Goal: Task Accomplishment & Management: Manage account settings

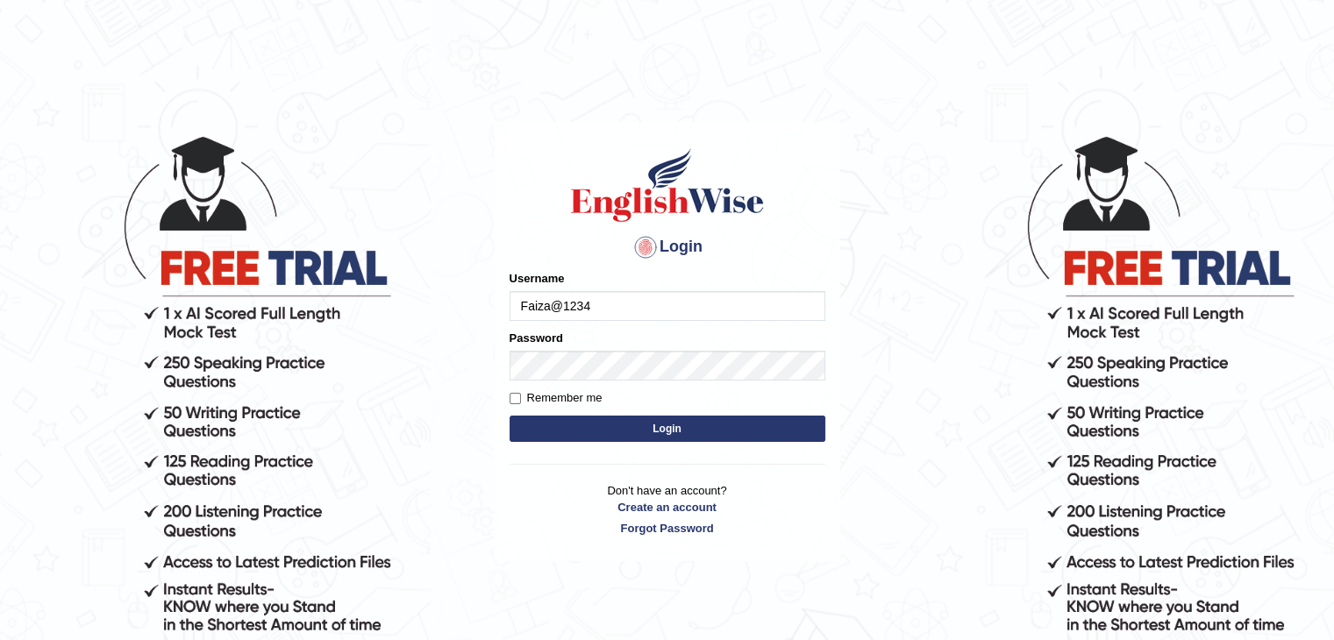
drag, startPoint x: 613, startPoint y: 316, endPoint x: 498, endPoint y: 310, distance: 115.0
click at [498, 310] on div "Login Please fix the following errors: Username Faiza@1234 Password Remember me…" at bounding box center [668, 341] width 346 height 439
type input "Faiza@1234"
click at [508, 394] on div "Login Please fix the following errors: Username Faiza@1234 Password Remember me…" at bounding box center [668, 341] width 346 height 439
click at [511, 397] on input "Remember me" at bounding box center [515, 398] width 11 height 11
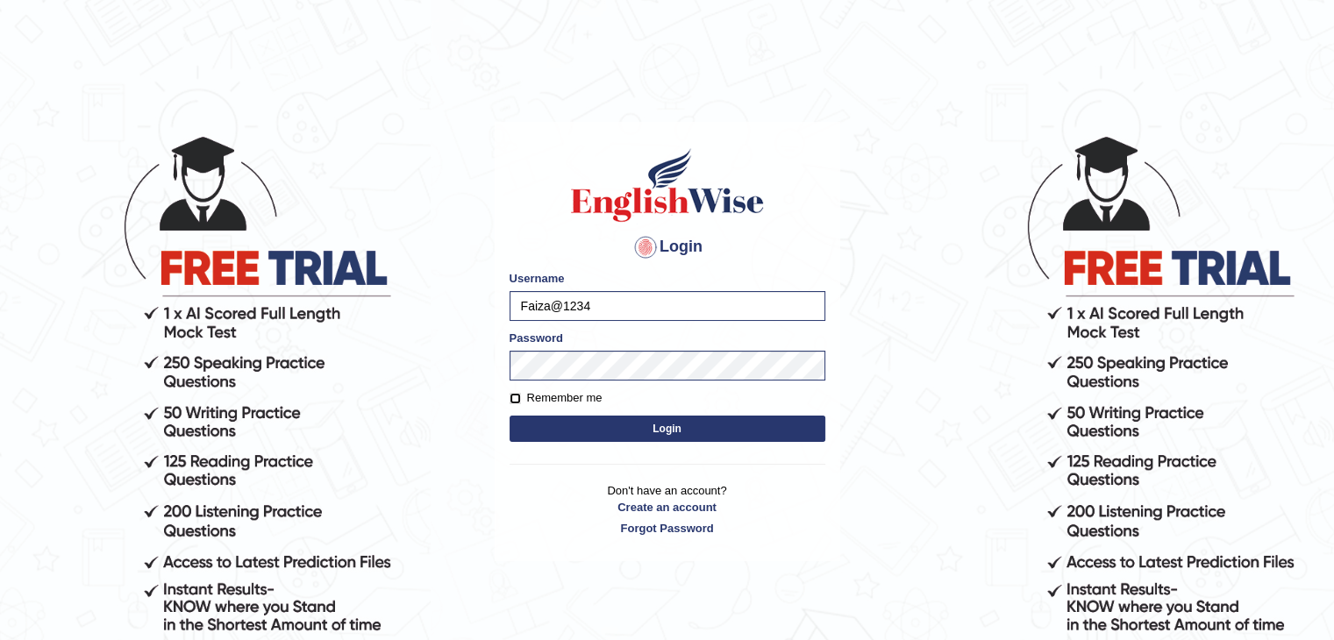
checkbox input "true"
click at [598, 434] on button "Login" at bounding box center [668, 429] width 316 height 26
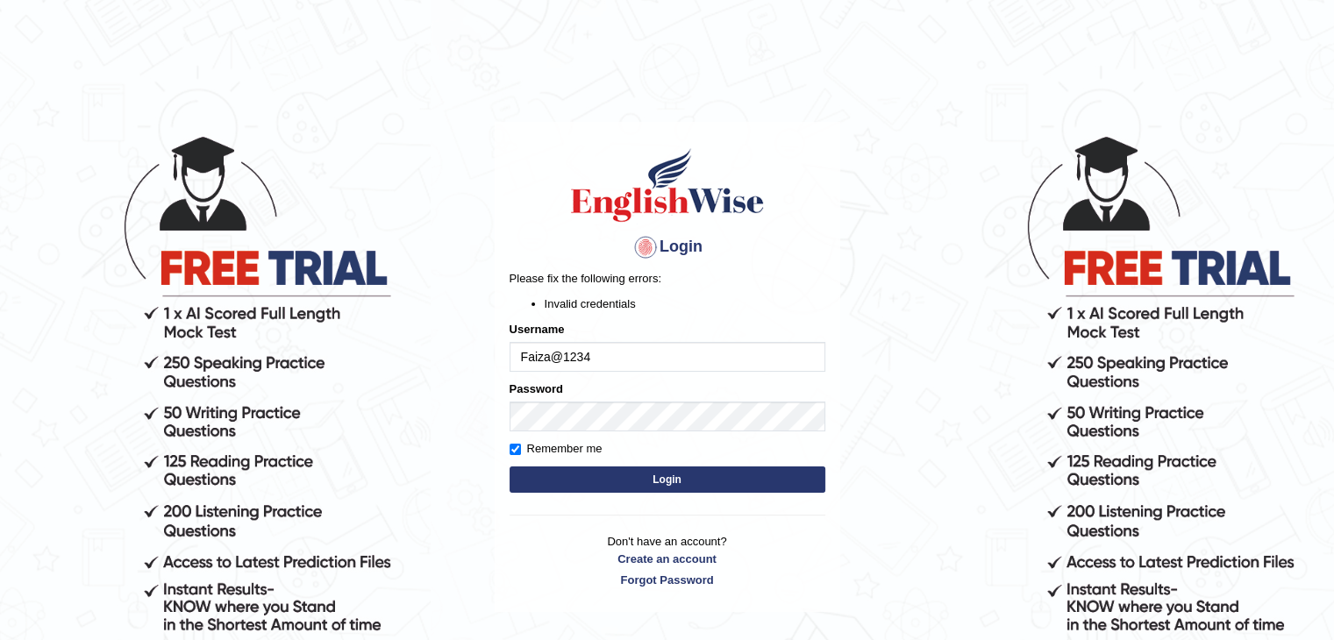
click at [668, 481] on button "Login" at bounding box center [668, 480] width 316 height 26
